Goal: Task Accomplishment & Management: Manage account settings

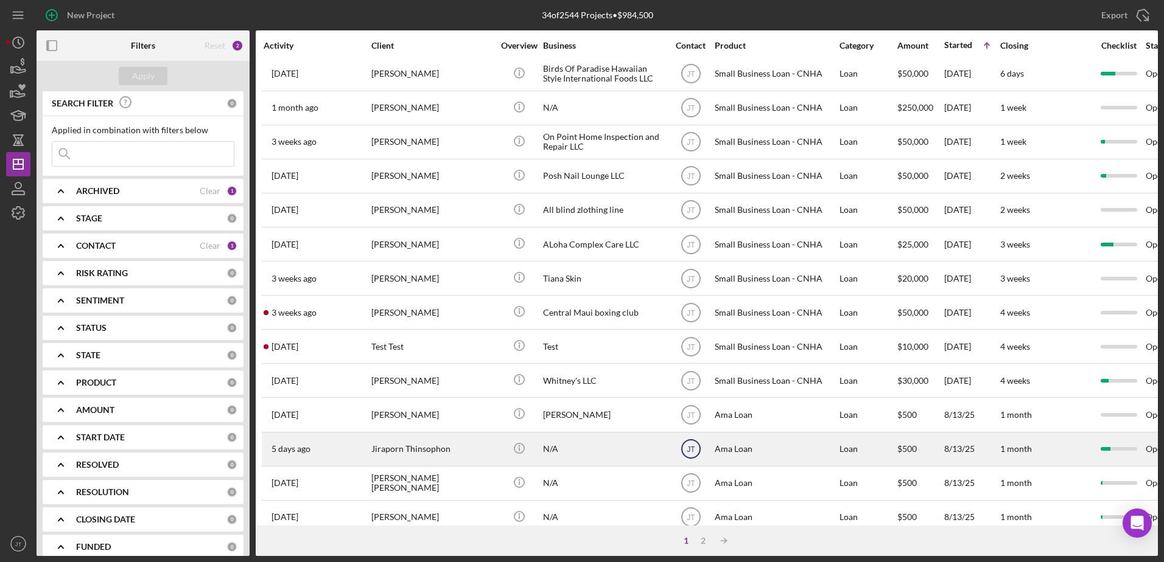
scroll to position [404, 0]
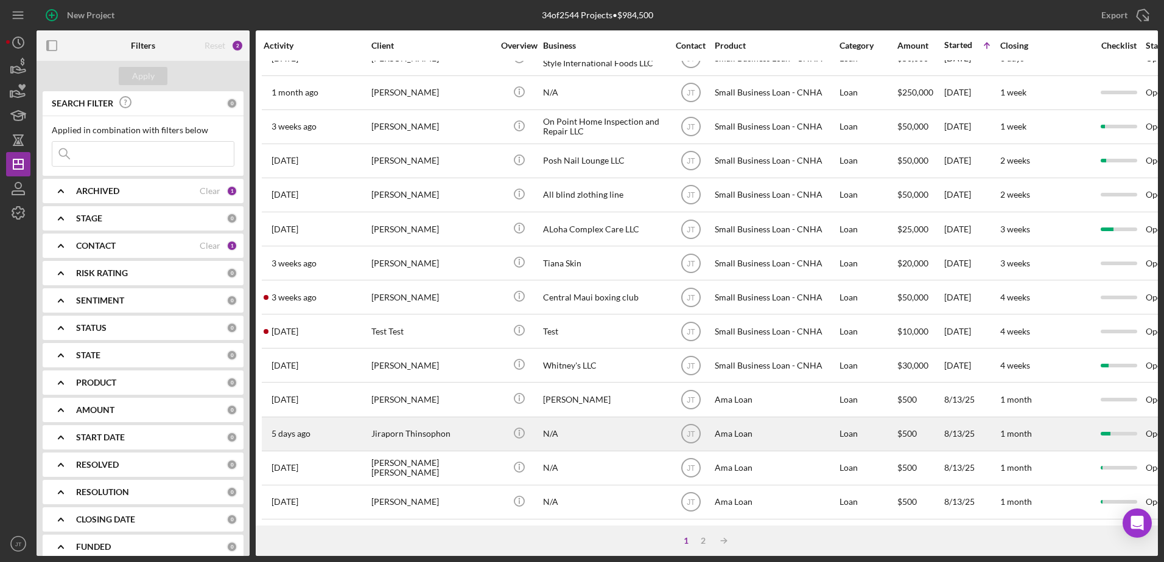
click at [451, 429] on div "Jiraporn Thinsophon" at bounding box center [432, 434] width 122 height 32
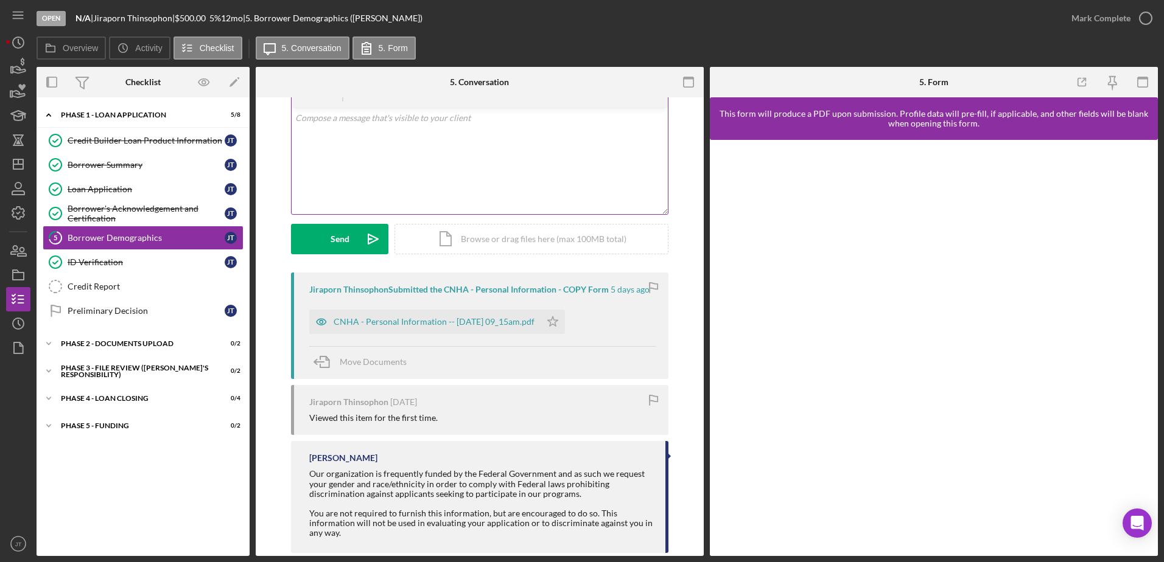
scroll to position [85, 0]
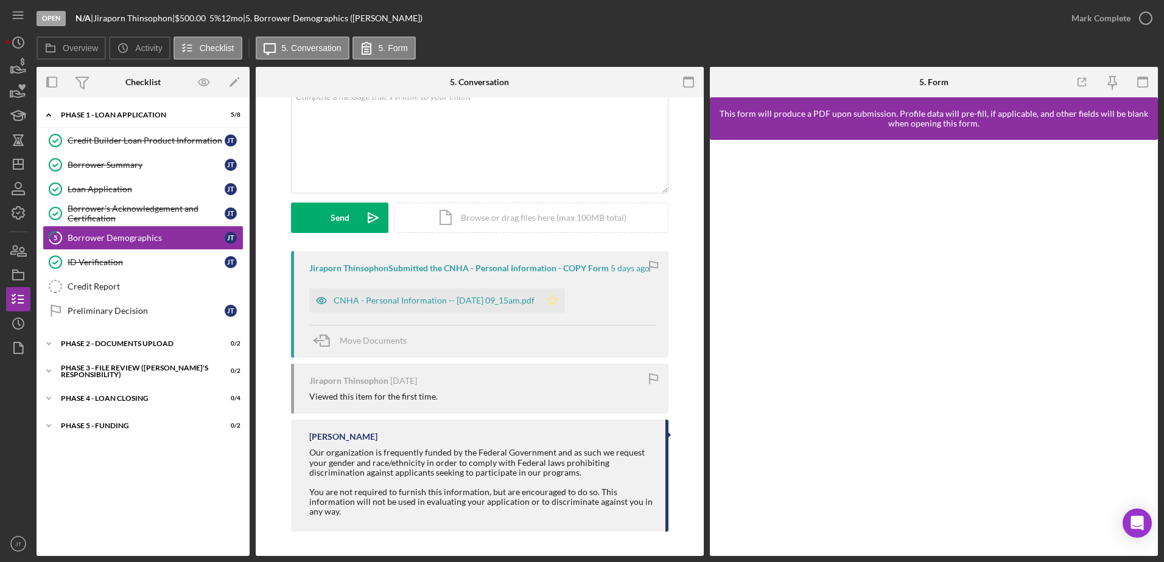
click at [558, 299] on polygon "button" at bounding box center [553, 300] width 10 height 10
click at [1147, 22] on icon "button" at bounding box center [1145, 18] width 30 height 30
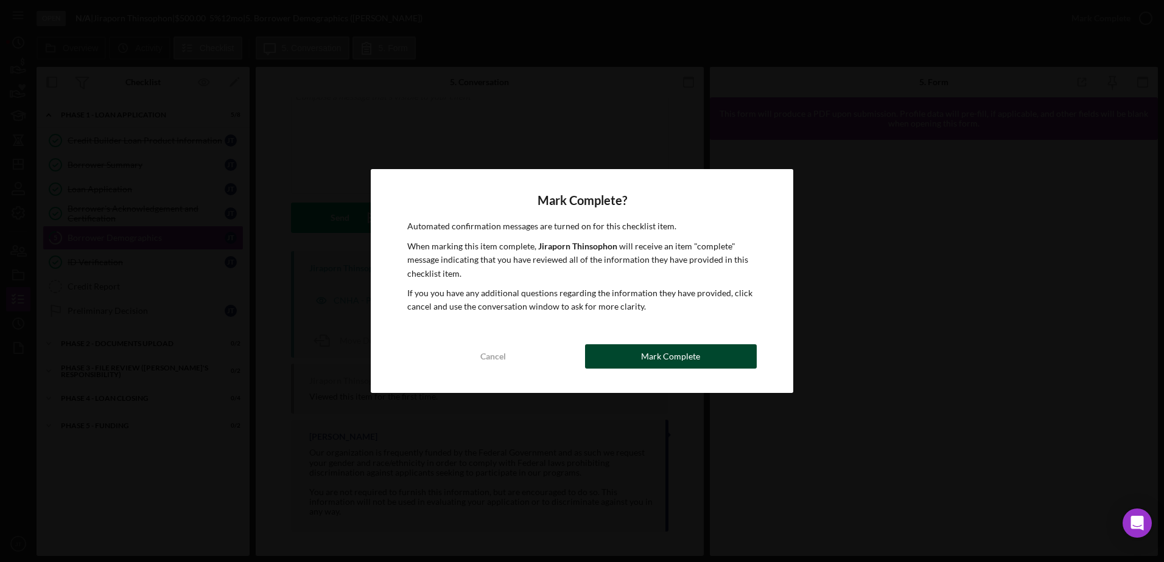
click at [748, 363] on button "Mark Complete" at bounding box center [671, 356] width 172 height 24
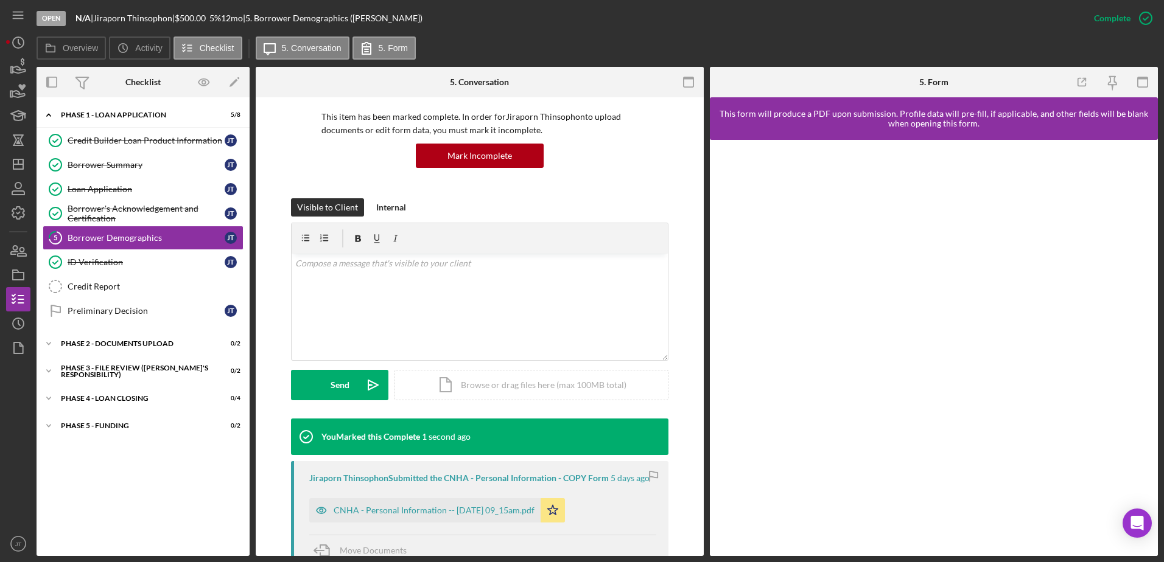
scroll to position [251, 0]
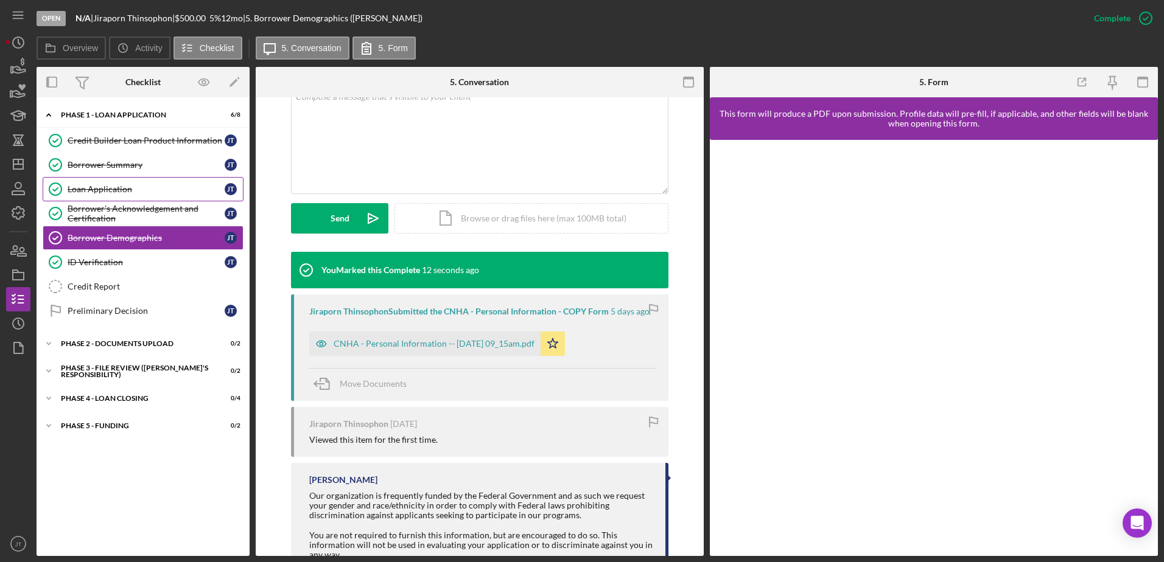
click at [125, 191] on div "Loan Application" at bounding box center [146, 189] width 157 height 10
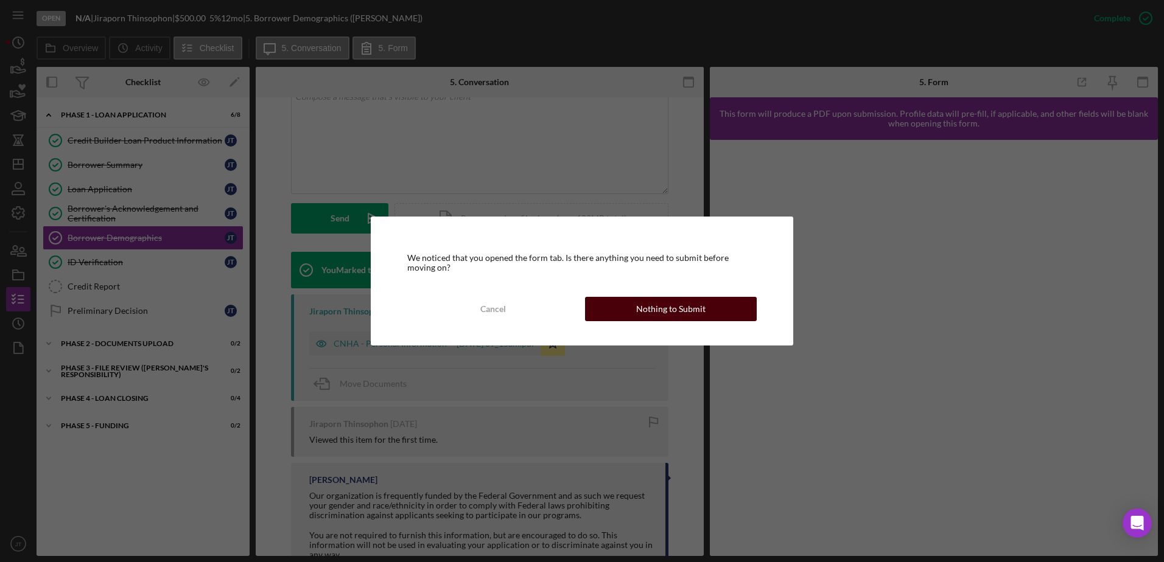
click at [677, 314] on div "Nothing to Submit" at bounding box center [670, 309] width 69 height 24
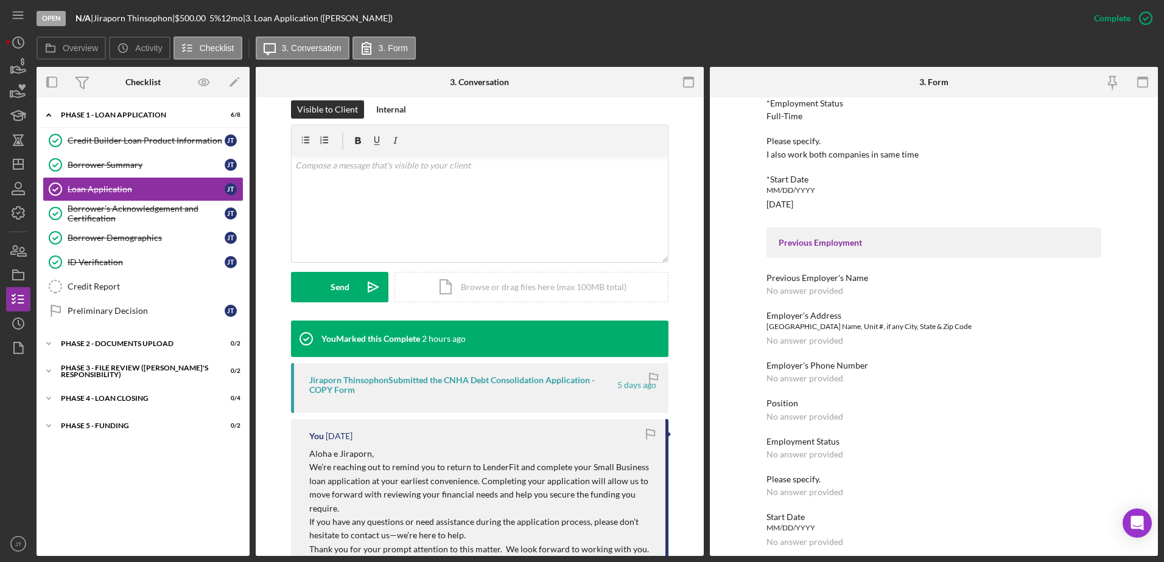
scroll to position [304, 0]
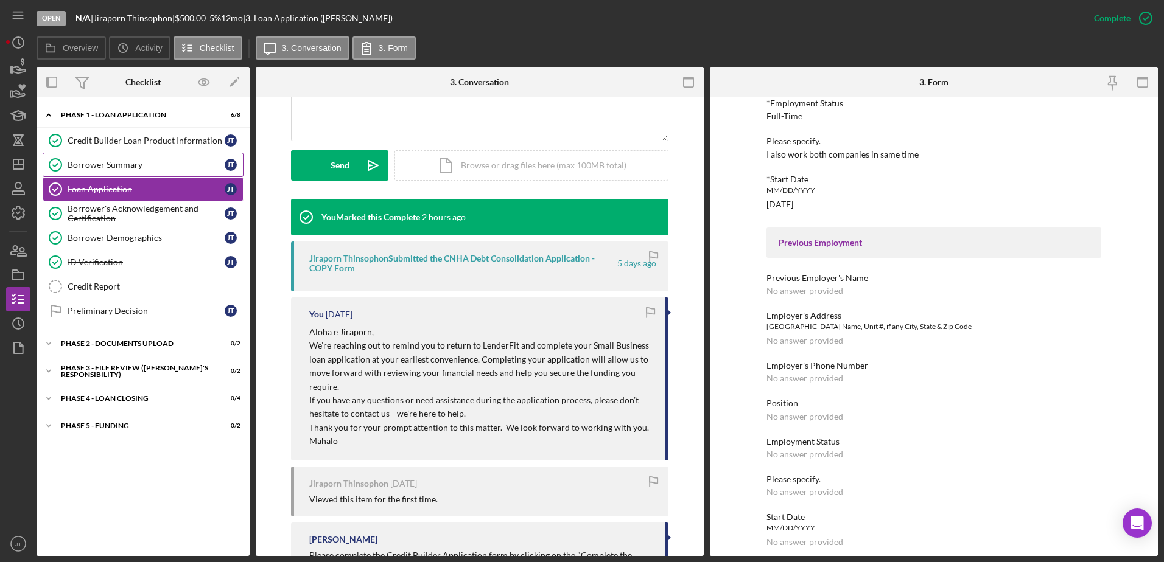
click at [128, 167] on div "Borrower Summary" at bounding box center [146, 165] width 157 height 10
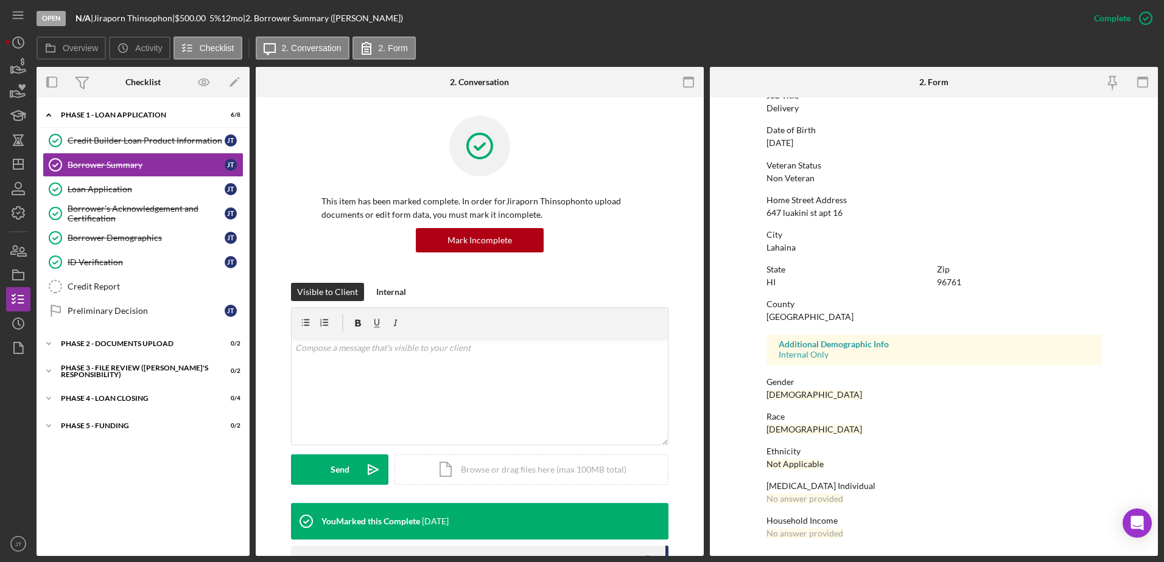
scroll to position [109, 0]
click at [125, 136] on div "Credit Builder Loan Product Information" at bounding box center [146, 141] width 157 height 10
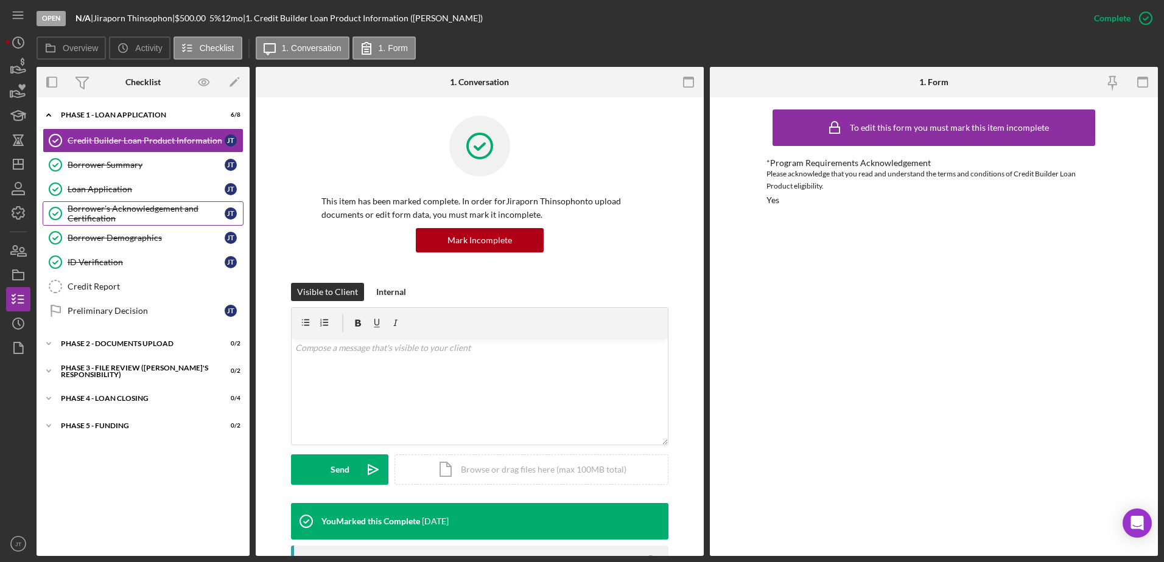
click at [125, 208] on div "Borrower's Acknowledgement and Certification" at bounding box center [146, 213] width 157 height 19
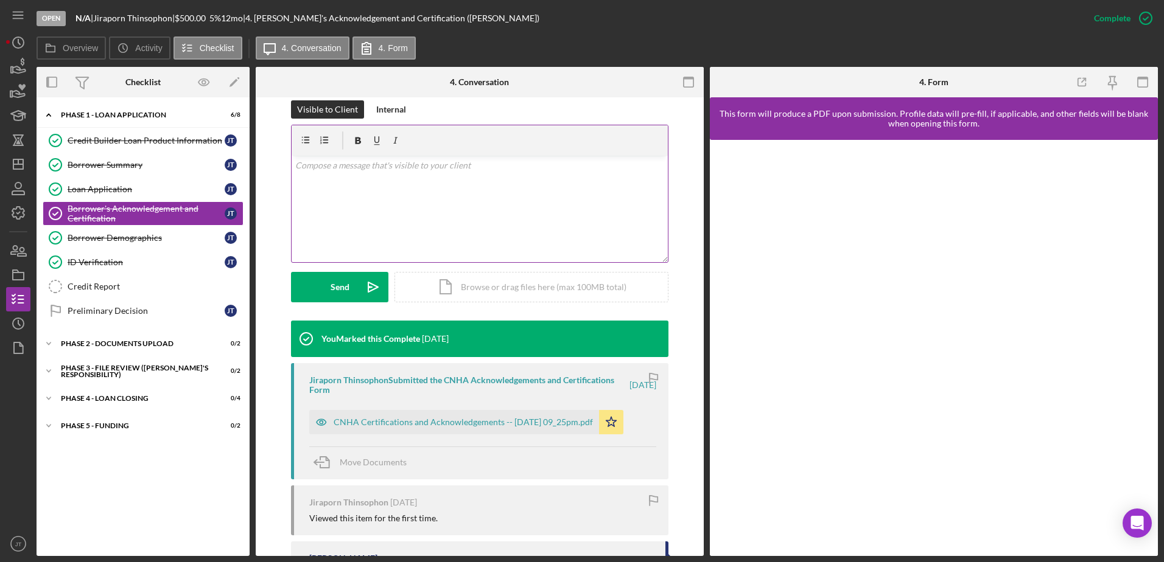
scroll to position [243, 0]
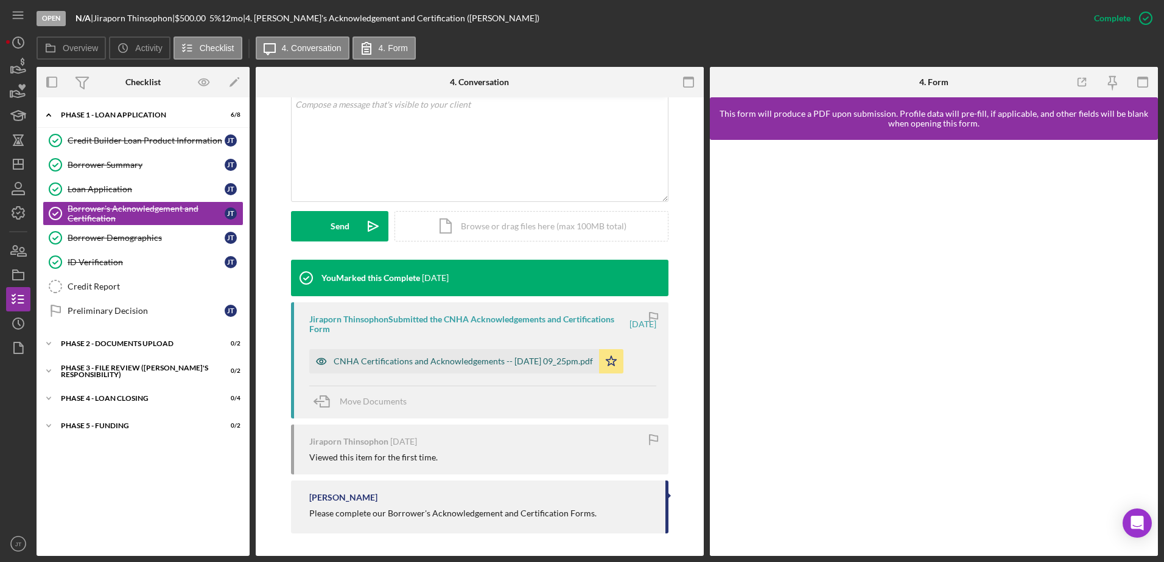
click at [506, 362] on div "CNHA Certifications and Acknowledgements -- [DATE] 09_25pm.pdf" at bounding box center [463, 362] width 259 height 10
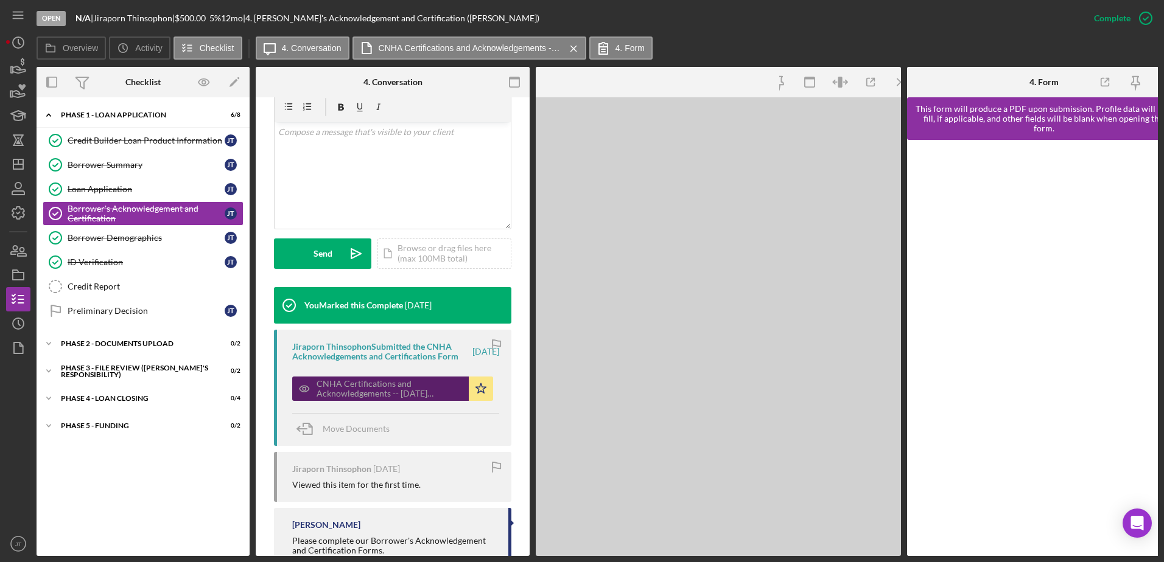
scroll to position [257, 0]
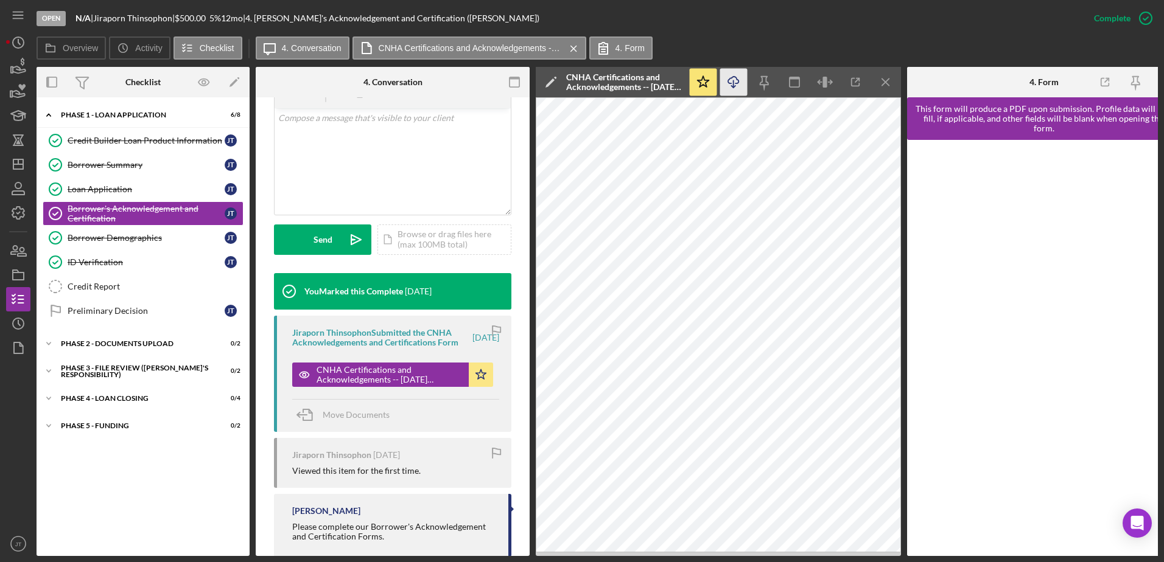
click at [739, 82] on icon "Icon/Download" at bounding box center [733, 82] width 27 height 27
